Goal: Use online tool/utility

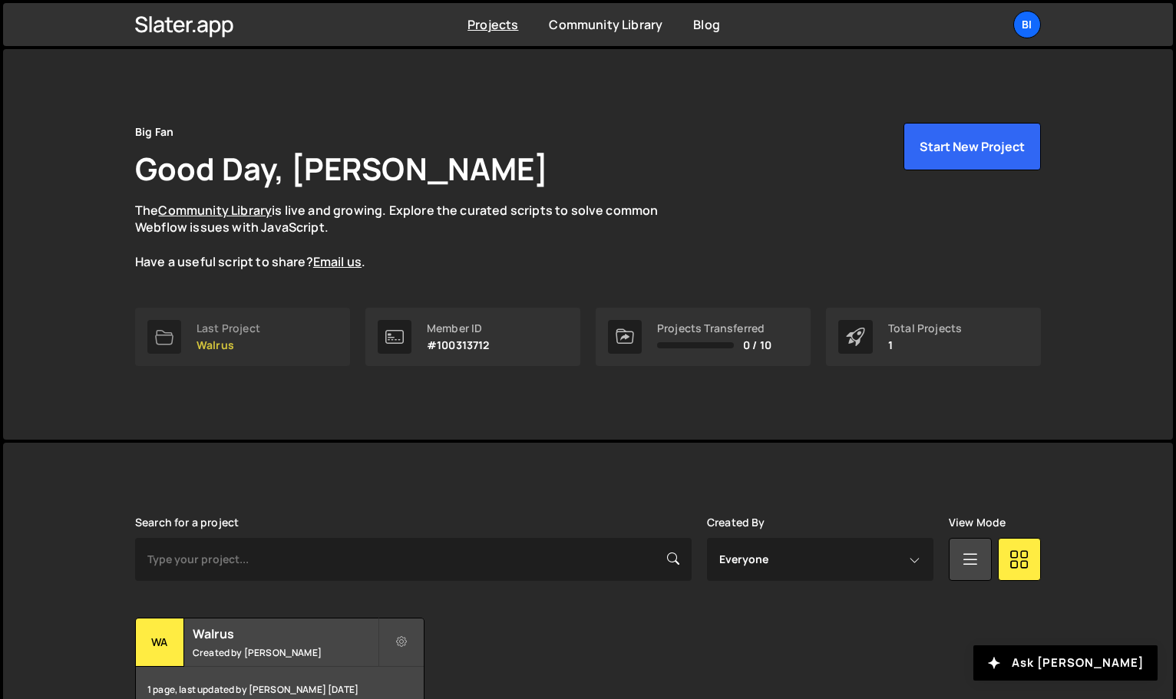
click at [269, 349] on link "Last Project Walrus" at bounding box center [242, 337] width 215 height 58
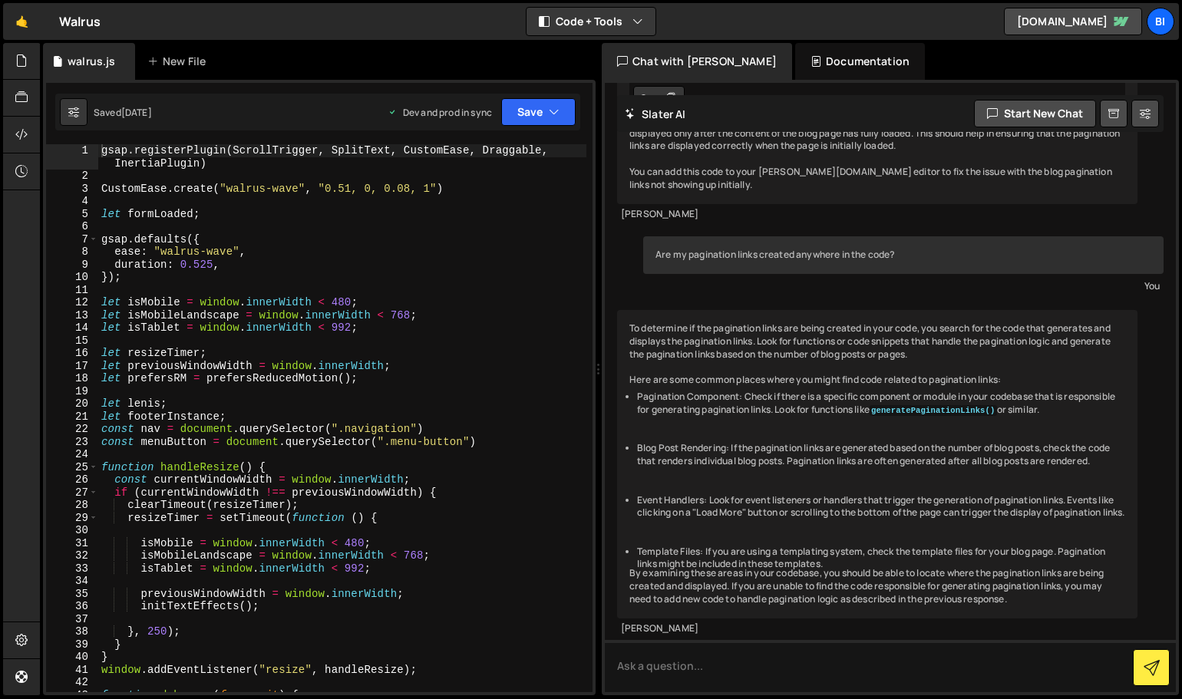
scroll to position [479, 0]
click at [278, 256] on div "gsap . registerPlugin ( ScrollTrigger , SplitText , CustomEase , Draggable , In…" at bounding box center [342, 437] width 488 height 586
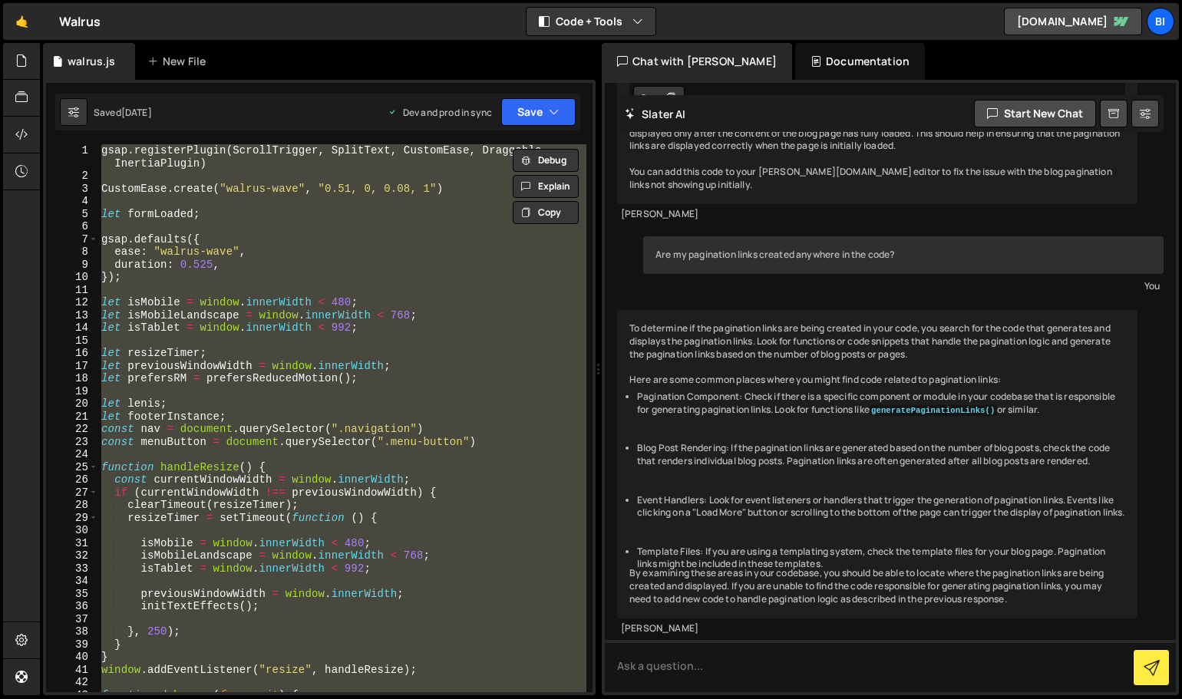
click at [292, 266] on div "gsap . registerPlugin ( ScrollTrigger , SplitText , CustomEase , Draggable , In…" at bounding box center [342, 418] width 488 height 548
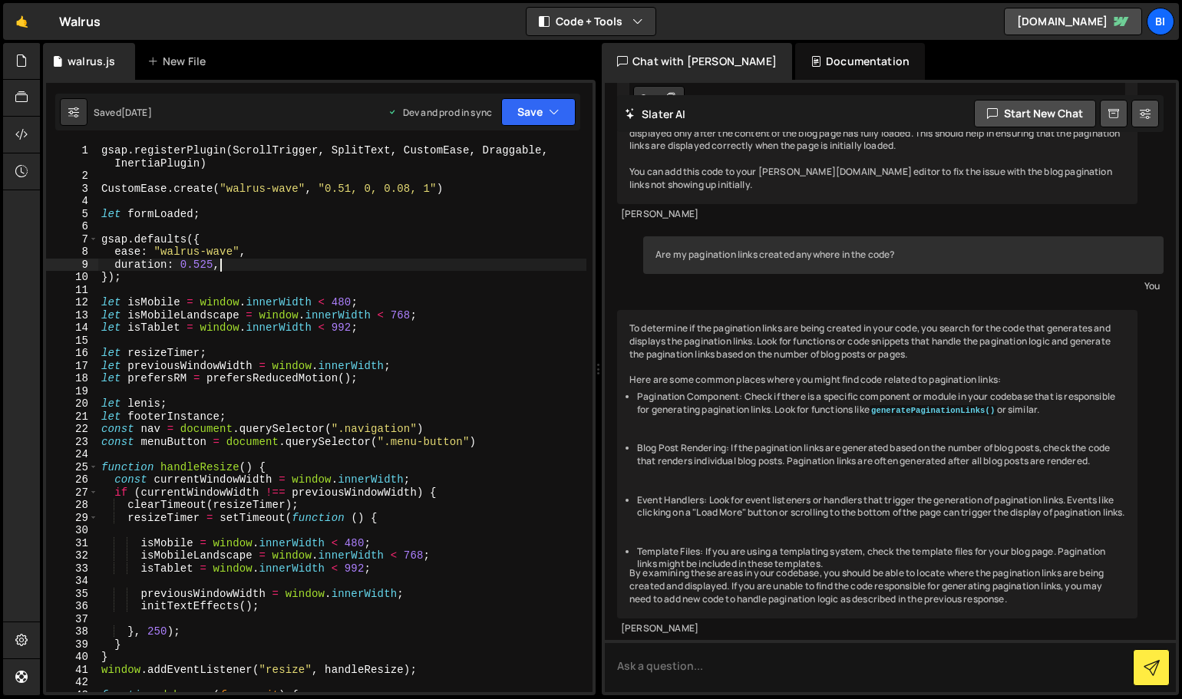
click at [319, 245] on div "gsap . registerPlugin ( ScrollTrigger , SplitText , CustomEase , Draggable , In…" at bounding box center [342, 437] width 488 height 586
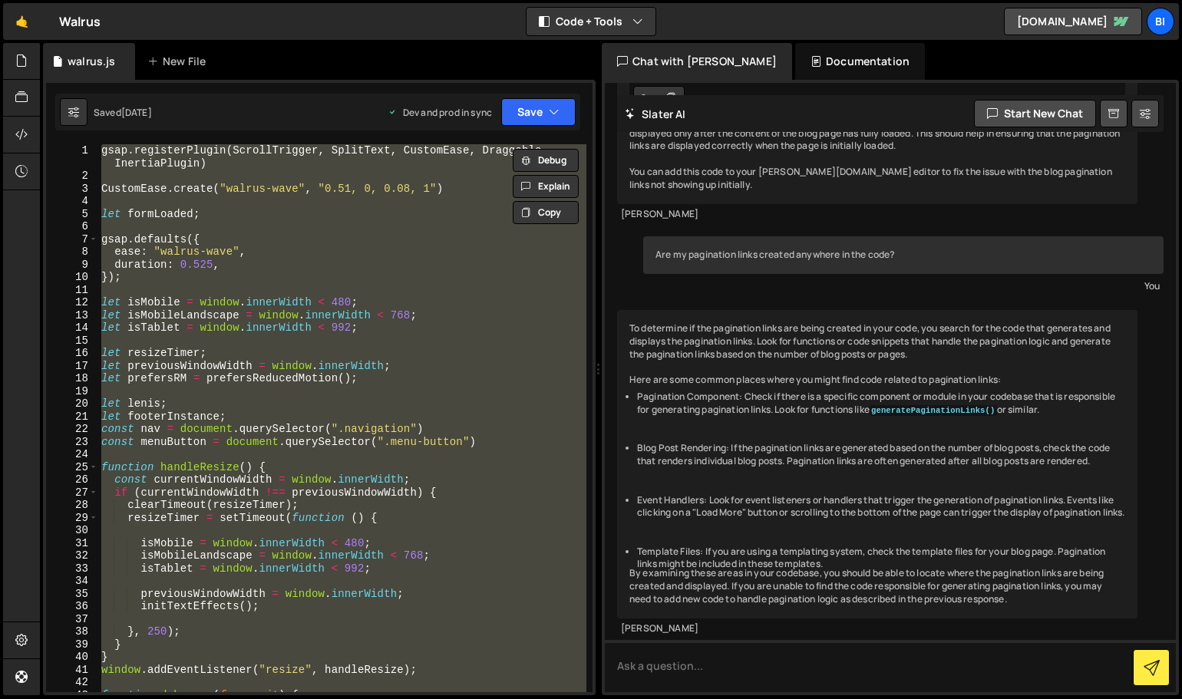
click at [389, 329] on div "gsap . registerPlugin ( ScrollTrigger , SplitText , CustomEase , Draggable , In…" at bounding box center [342, 418] width 488 height 548
type textarea "let isTablet = window.innerWidth < 992;"
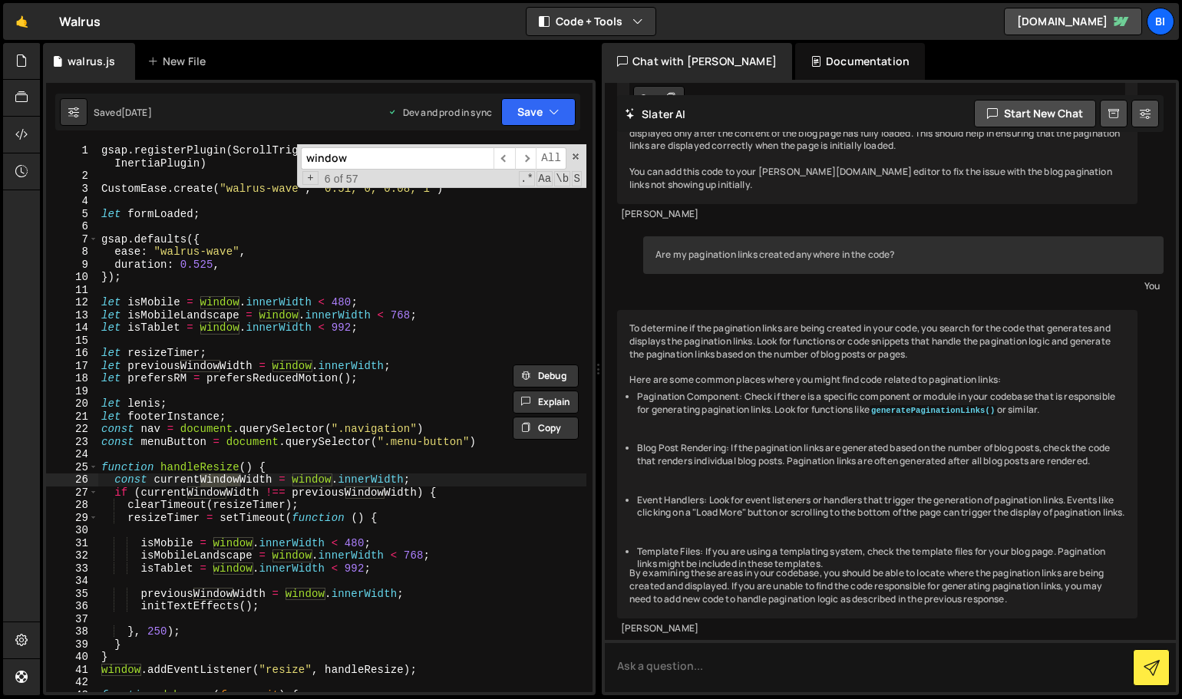
type input "window."
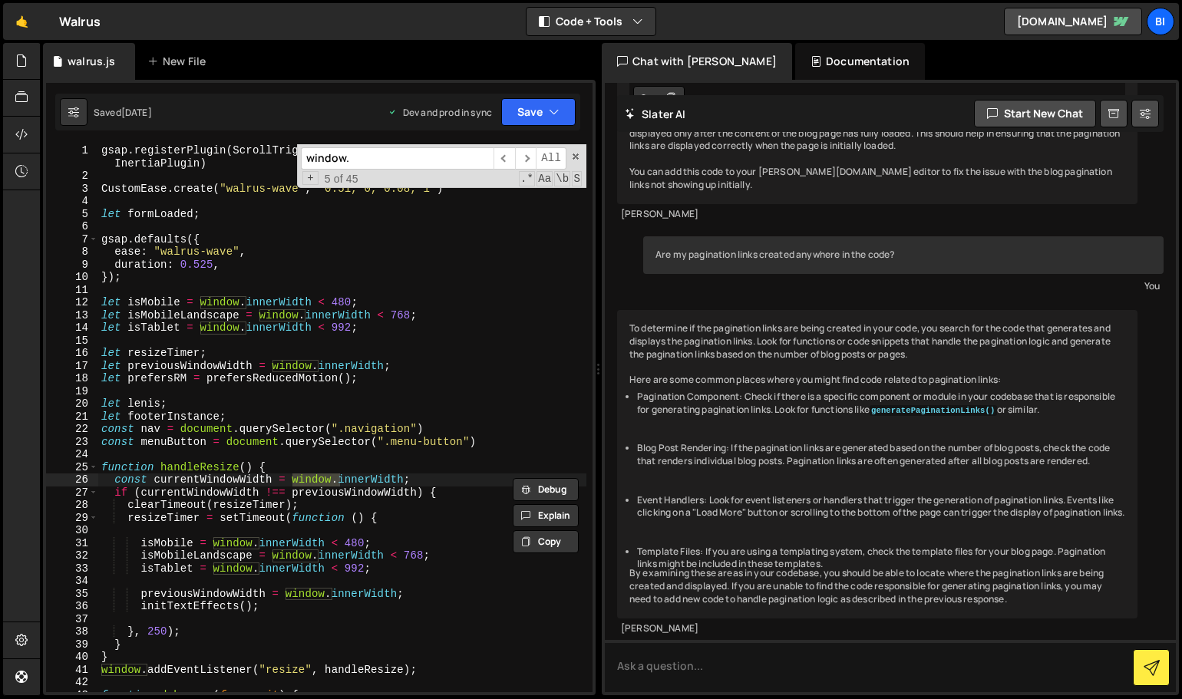
type textarea "const currentWindowWidth = window.innerWidth;"
